Goal: Transaction & Acquisition: Subscribe to service/newsletter

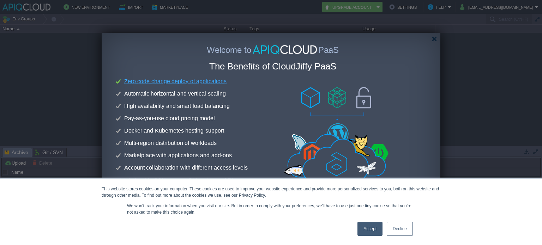
click at [370, 224] on link "Accept" at bounding box center [369, 229] width 25 height 14
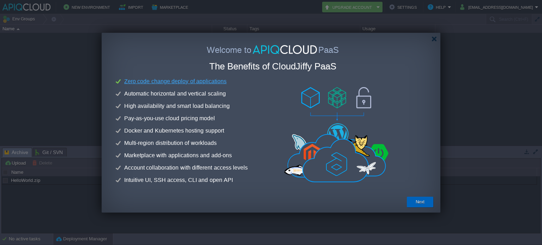
click at [424, 198] on div "Next" at bounding box center [420, 202] width 16 height 11
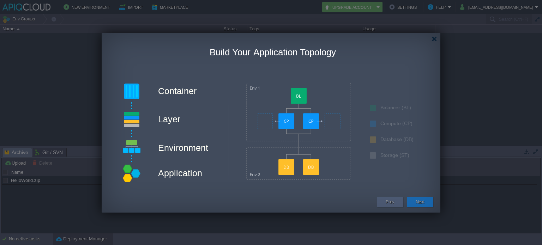
click at [395, 201] on div "Prev" at bounding box center [390, 202] width 16 height 11
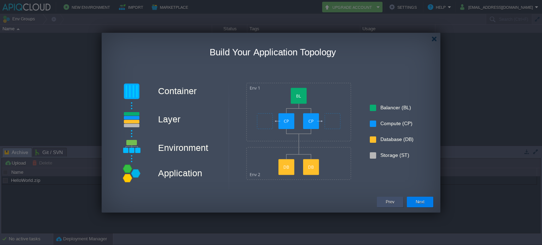
click at [395, 201] on div "Prev" at bounding box center [390, 202] width 16 height 11
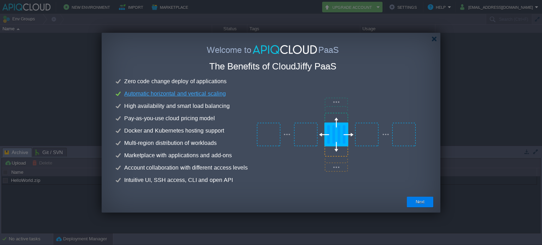
click at [171, 95] on em "Automatic horizontal and vertical scaling" at bounding box center [175, 94] width 104 height 8
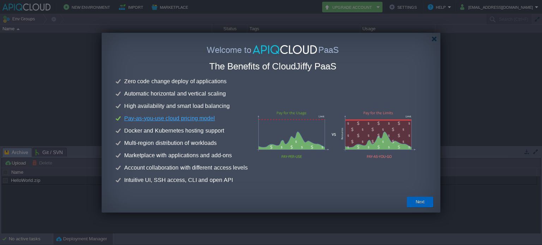
click at [423, 201] on button "Next" at bounding box center [419, 201] width 9 height 7
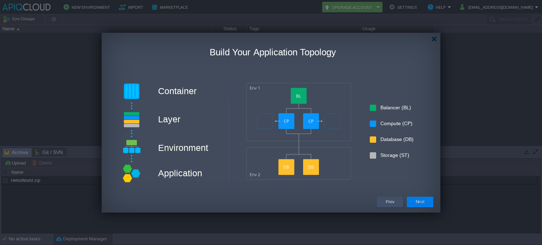
click at [398, 199] on div "Prev" at bounding box center [390, 202] width 26 height 11
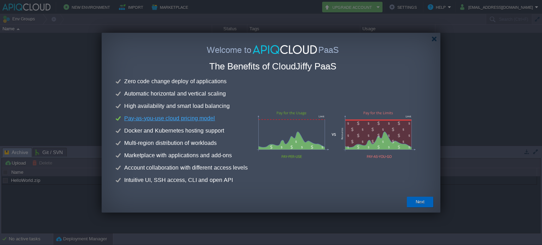
click at [414, 205] on div "Next" at bounding box center [420, 202] width 16 height 11
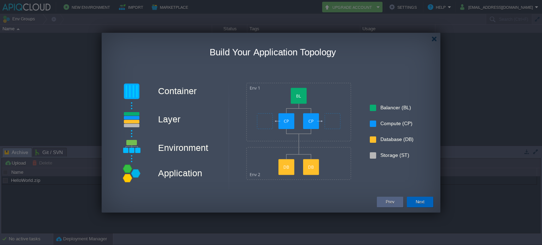
click at [416, 201] on button "Next" at bounding box center [419, 201] width 9 height 7
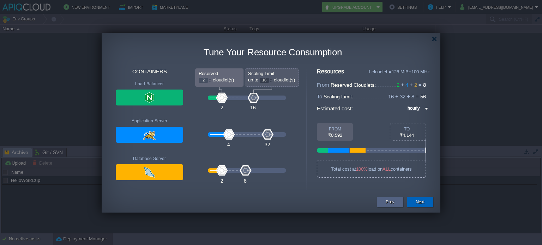
click at [416, 201] on button "Next" at bounding box center [419, 201] width 9 height 7
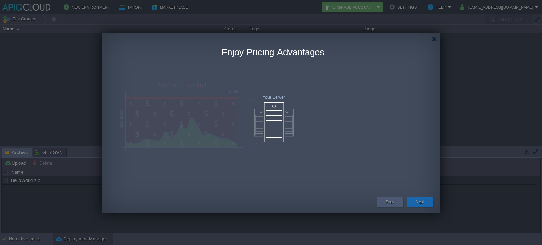
click at [416, 201] on button "Next" at bounding box center [419, 201] width 9 height 7
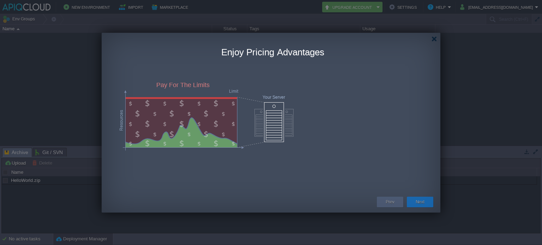
click at [416, 201] on button "Next" at bounding box center [419, 201] width 9 height 7
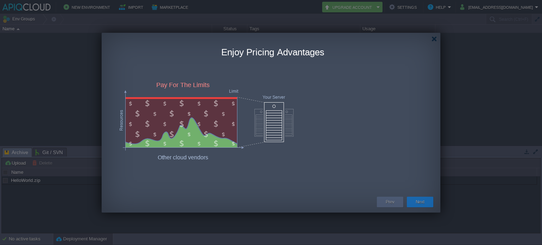
click at [416, 201] on button "Next" at bounding box center [419, 201] width 9 height 7
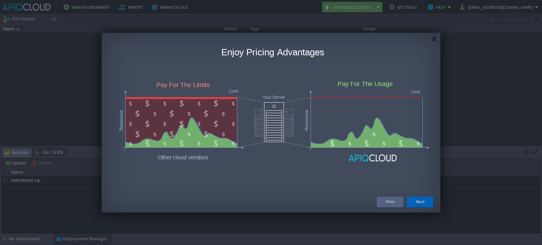
click at [416, 203] on button "Next" at bounding box center [419, 201] width 9 height 7
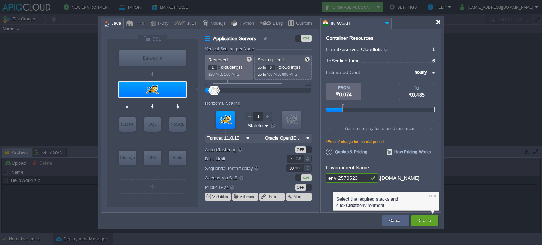
click at [437, 20] on div at bounding box center [437, 21] width 5 height 5
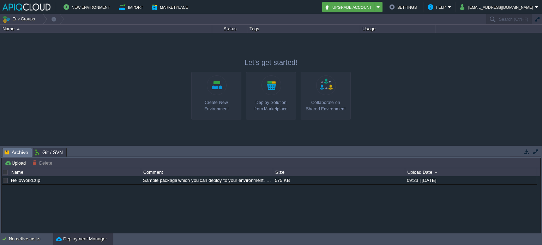
click at [380, 5] on em "Upgrade Account" at bounding box center [352, 7] width 56 height 8
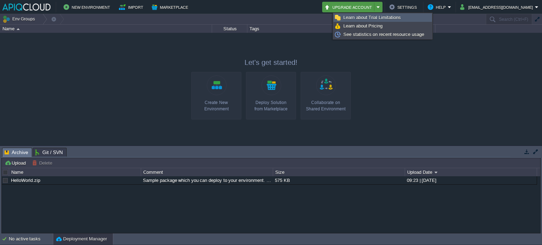
click at [391, 18] on span "Learn about Trial Limitations" at bounding box center [371, 17] width 57 height 5
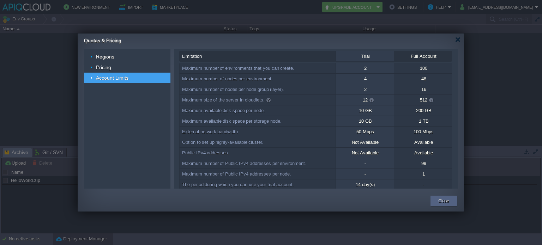
scroll to position [4, 0]
click at [228, 93] on div "Maximum size of the server in cloudlets." at bounding box center [257, 98] width 156 height 10
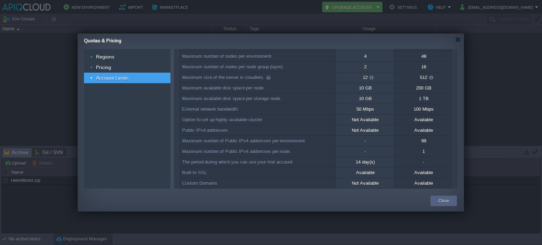
scroll to position [0, 0]
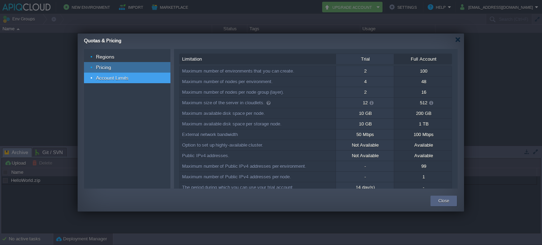
click at [118, 63] on div "Pricing" at bounding box center [127, 67] width 86 height 11
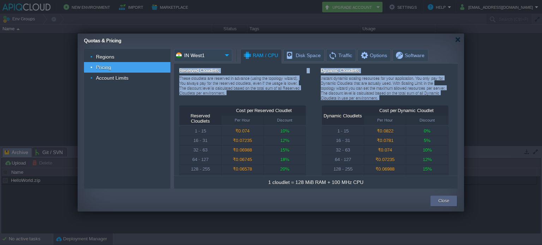
scroll to position [13, 0]
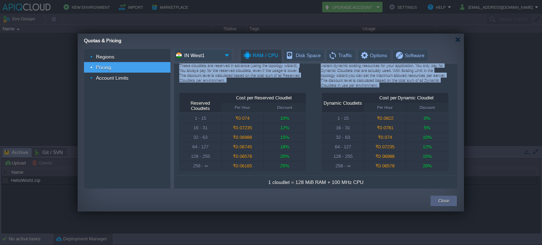
drag, startPoint x: 178, startPoint y: 68, endPoint x: 302, endPoint y: 110, distance: 130.4
click at [302, 110] on div "Reserved Cloudlets These cloudlets are reserved in advance (using the topology …" at bounding box center [315, 119] width 283 height 112
click at [302, 110] on div "Discount" at bounding box center [284, 107] width 42 height 9
click at [273, 126] on div "12%" at bounding box center [284, 127] width 42 height 9
drag, startPoint x: 273, startPoint y: 126, endPoint x: 257, endPoint y: 154, distance: 32.4
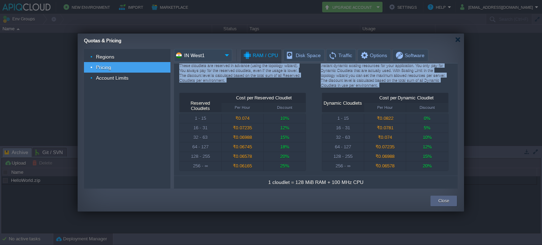
click at [257, 154] on div "₹0.06578" at bounding box center [242, 156] width 42 height 9
click at [260, 93] on div "Cost per Reserved Cloudlet" at bounding box center [264, 98] width 84 height 10
click at [226, 85] on div "These cloudlets are reserved in advance (using the topology wizard). You always…" at bounding box center [242, 75] width 127 height 25
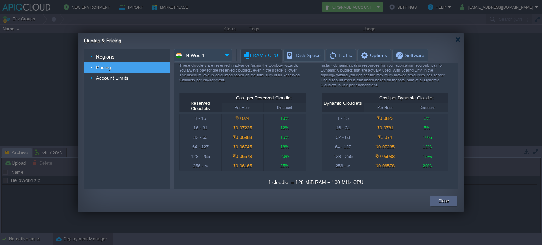
scroll to position [0, 0]
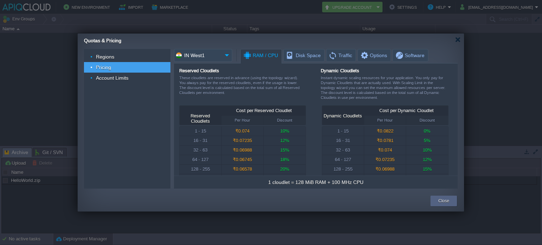
click at [207, 57] on input "IN West1" at bounding box center [198, 55] width 48 height 13
click at [209, 134] on div "1 - 15" at bounding box center [200, 131] width 42 height 9
click at [215, 59] on input "IN West1" at bounding box center [198, 55] width 48 height 13
click at [212, 79] on div "DE FRA1" at bounding box center [221, 81] width 94 height 12
click at [216, 54] on input "DE FRA1" at bounding box center [198, 55] width 48 height 13
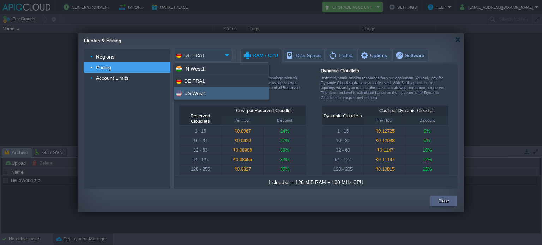
click at [212, 95] on div "US West1" at bounding box center [221, 93] width 94 height 12
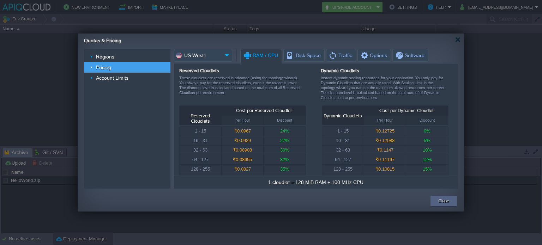
click at [209, 56] on input "US West1" at bounding box center [198, 55] width 48 height 13
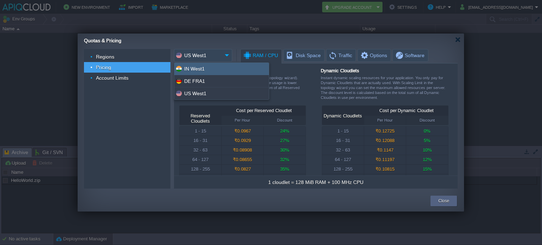
click at [208, 69] on div "IN West1" at bounding box center [221, 69] width 94 height 12
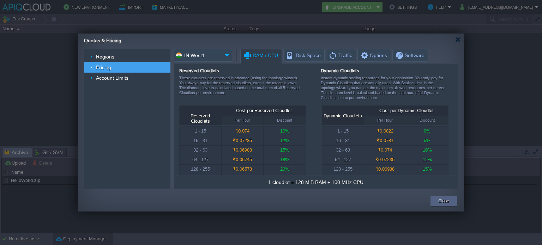
scroll to position [13, 0]
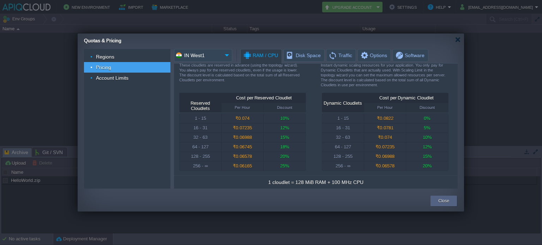
click at [206, 60] on input "IN West1" at bounding box center [198, 55] width 48 height 13
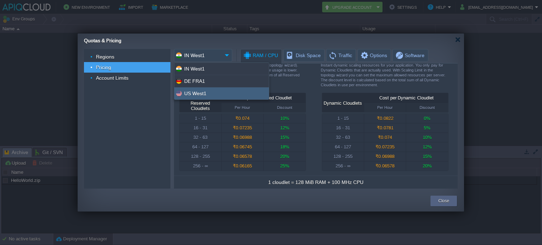
click at [217, 96] on div "US West1" at bounding box center [221, 93] width 94 height 12
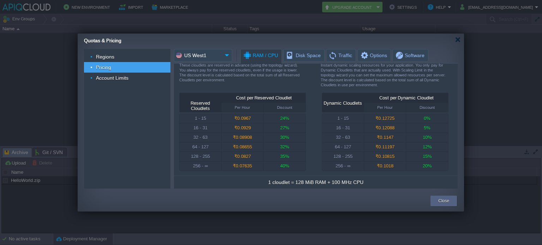
click at [199, 57] on input "US West1" at bounding box center [198, 55] width 48 height 13
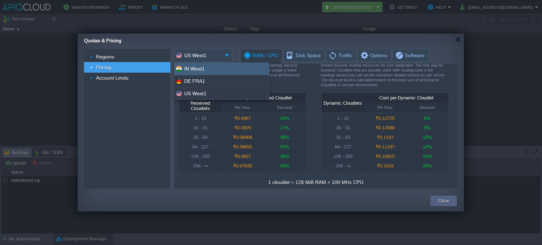
click at [202, 70] on div "IN West1" at bounding box center [221, 69] width 94 height 12
type input "IN West1"
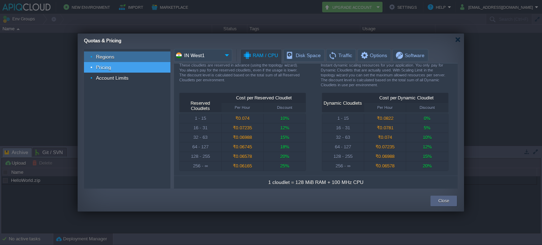
click at [137, 59] on div "Regions" at bounding box center [127, 56] width 86 height 11
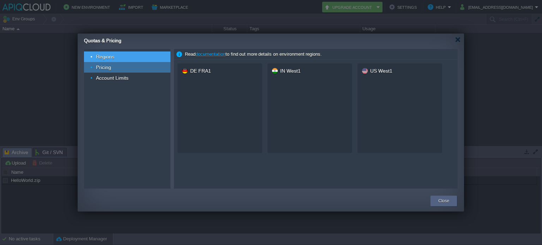
click at [135, 72] on div "Pricing" at bounding box center [127, 67] width 86 height 11
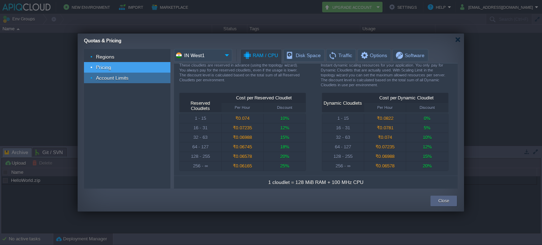
click at [135, 78] on div "Account Limits" at bounding box center [127, 78] width 86 height 11
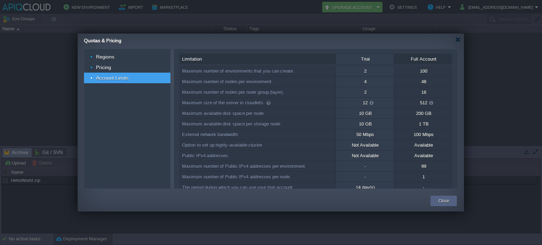
scroll to position [48, 2]
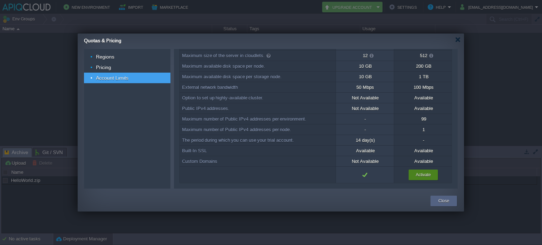
click at [418, 173] on button "Activate" at bounding box center [422, 174] width 15 height 7
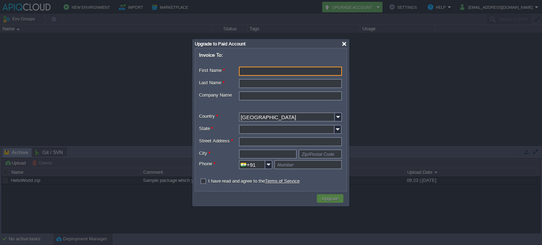
click at [345, 42] on div at bounding box center [343, 43] width 5 height 5
